Goal: Transaction & Acquisition: Purchase product/service

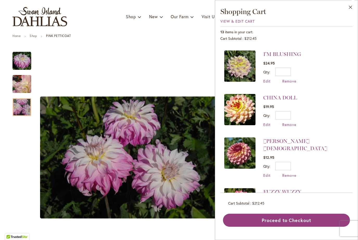
scroll to position [350, 0]
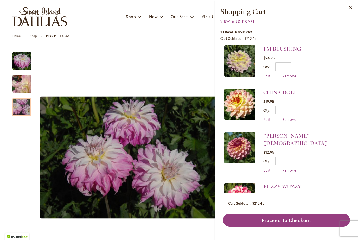
click at [302, 227] on button "Proceed to Checkout" at bounding box center [286, 220] width 127 height 13
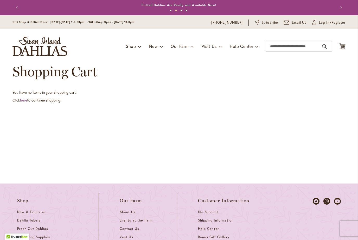
click at [333, 23] on span "Log In/Register" at bounding box center [332, 22] width 27 height 5
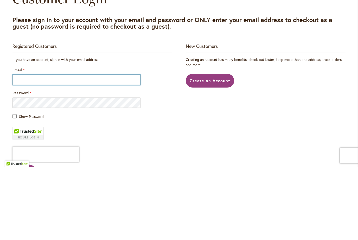
type input "**********"
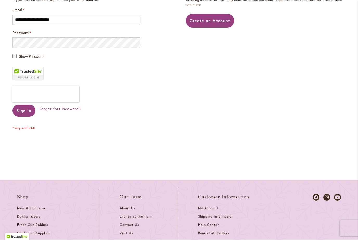
scroll to position [138, 0]
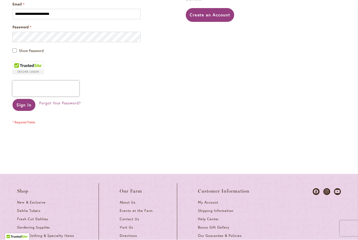
click at [25, 103] on span "Sign In" at bounding box center [23, 104] width 15 height 5
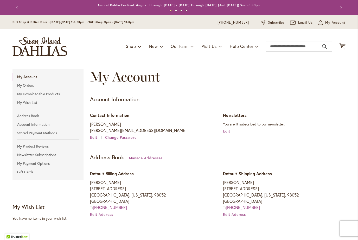
click at [343, 48] on span "13" at bounding box center [342, 47] width 3 height 3
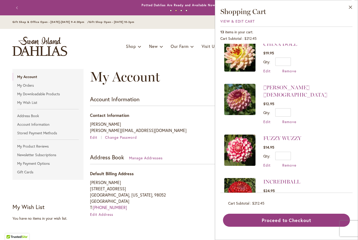
scroll to position [398, 0]
click at [271, 227] on button "Proceed to Checkout" at bounding box center [286, 220] width 127 height 13
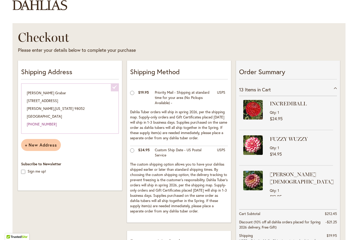
scroll to position [55, 0]
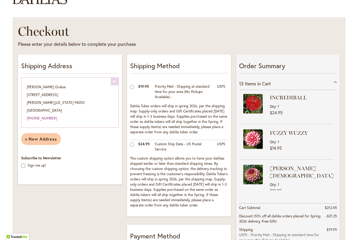
click at [331, 82] on div "13 Items in Cart" at bounding box center [288, 83] width 98 height 13
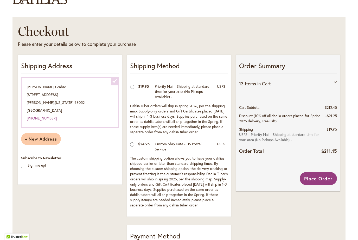
click at [335, 82] on div "13 Items in Cart" at bounding box center [288, 83] width 98 height 13
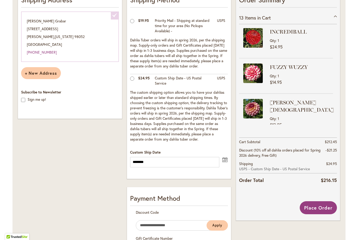
scroll to position [121, 0]
click at [225, 160] on button "undefined" at bounding box center [225, 159] width 6 height 7
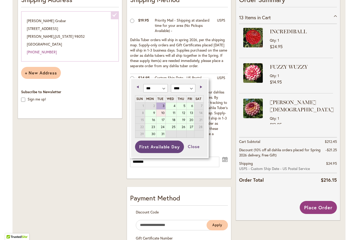
click at [160, 112] on link "10" at bounding box center [160, 112] width 9 height 7
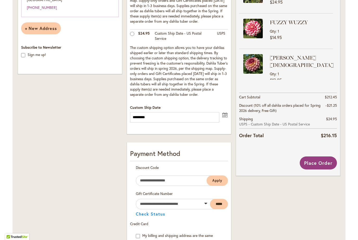
scroll to position [165, 0]
click at [227, 116] on button "undefined" at bounding box center [225, 114] width 6 height 7
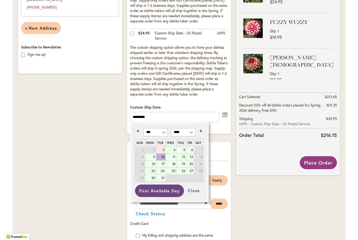
click at [163, 150] on link "3" at bounding box center [160, 149] width 9 height 7
type input "********"
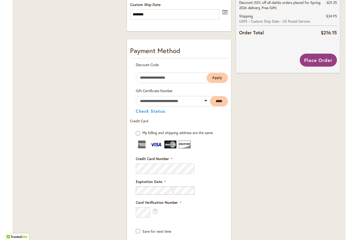
scroll to position [269, 0]
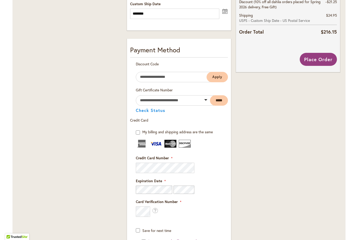
click at [320, 59] on span "Place Order" at bounding box center [318, 59] width 28 height 6
